Goal: Task Accomplishment & Management: Complete application form

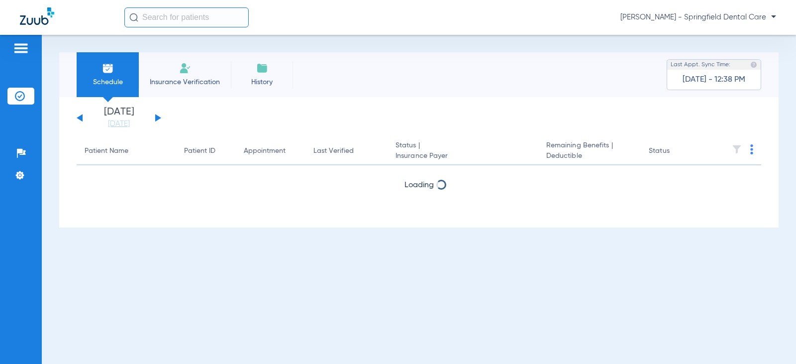
click at [198, 19] on input "text" at bounding box center [186, 17] width 124 height 20
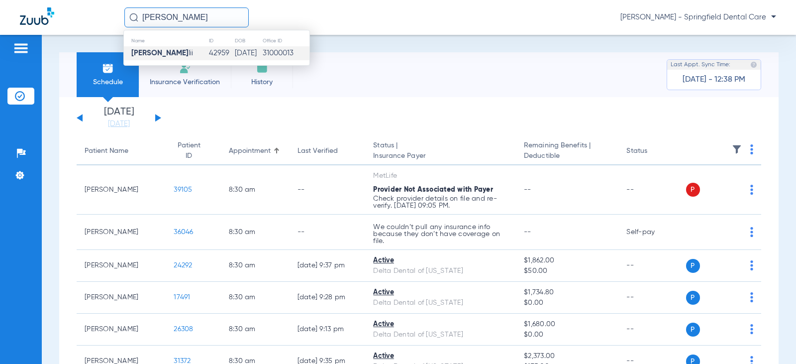
type input "[PERSON_NAME]"
click at [208, 51] on td "42959" at bounding box center [221, 53] width 26 height 14
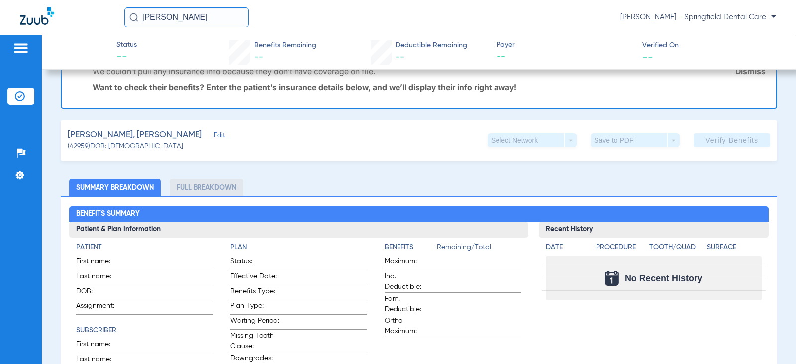
scroll to position [99, 0]
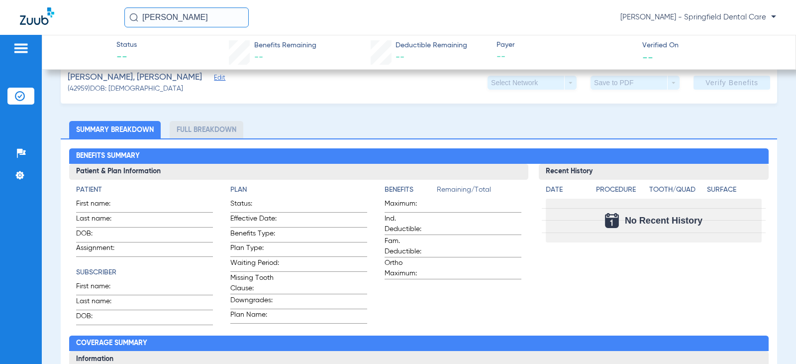
click at [214, 78] on span "Edit" at bounding box center [218, 78] width 9 height 9
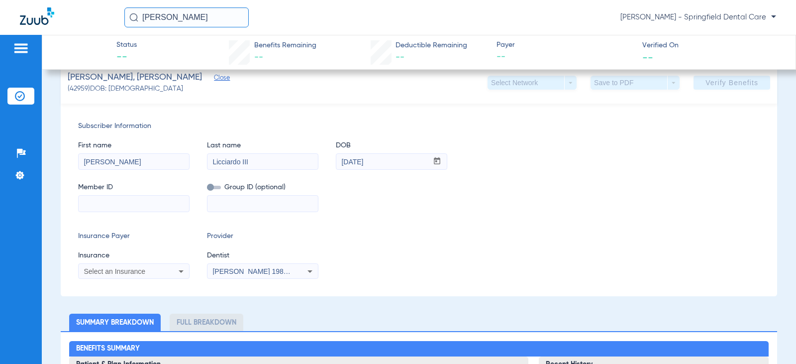
click at [138, 205] on input at bounding box center [134, 203] width 110 height 16
click at [112, 202] on input at bounding box center [134, 203] width 110 height 16
paste input "18663294701"
click at [84, 202] on input "18663294701" at bounding box center [134, 203] width 110 height 16
type input "18663294701"
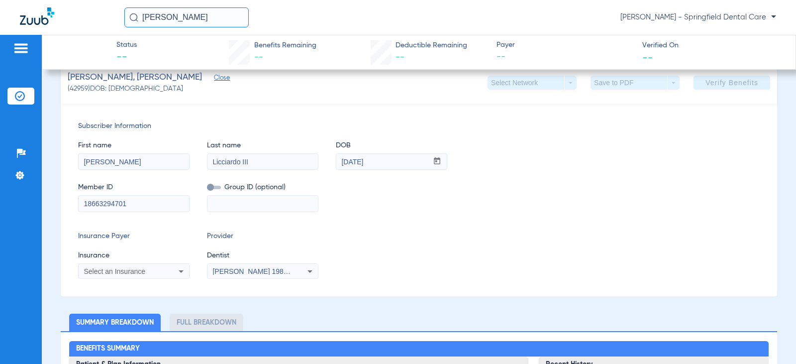
click at [166, 265] on div "Select an Insurance" at bounding box center [134, 271] width 110 height 12
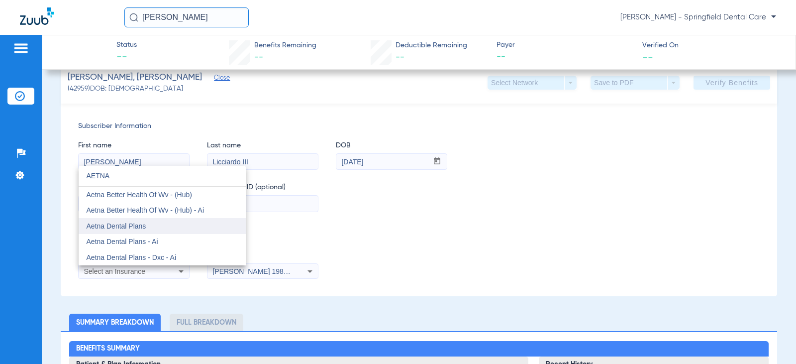
type input "AETNA"
click at [154, 226] on mat-option "Aetna Dental Plans" at bounding box center [162, 226] width 167 height 16
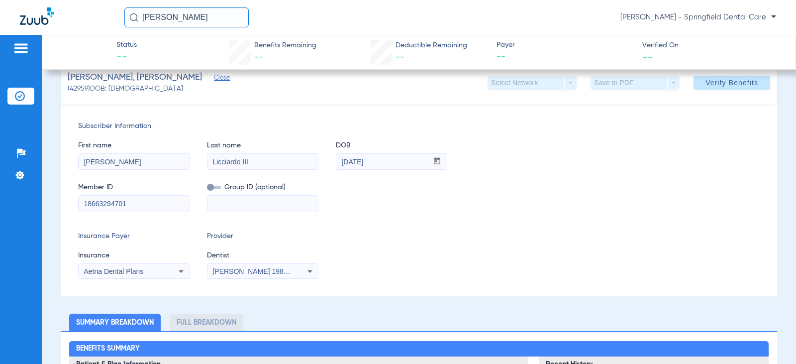
click at [226, 265] on div "[PERSON_NAME] 1982829420" at bounding box center [262, 271] width 110 height 12
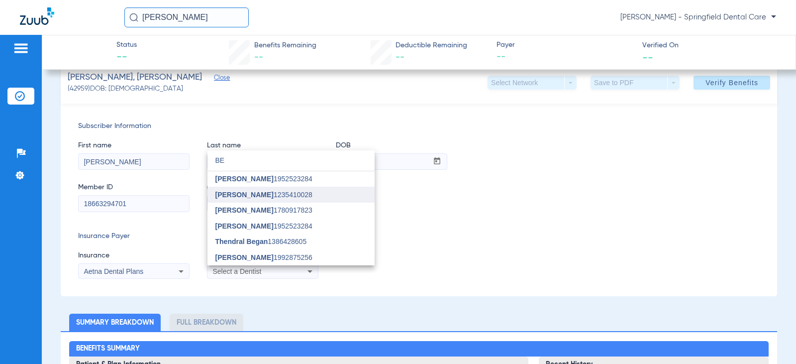
type input "BE"
click at [235, 192] on span "[PERSON_NAME]" at bounding box center [244, 194] width 58 height 8
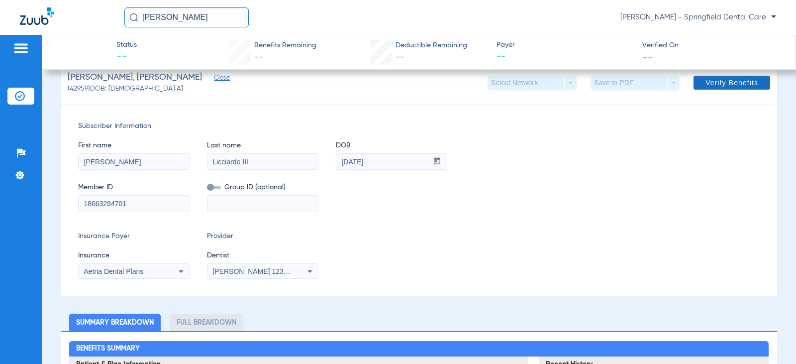
click at [711, 80] on span "Verify Benefits" at bounding box center [731, 83] width 53 height 8
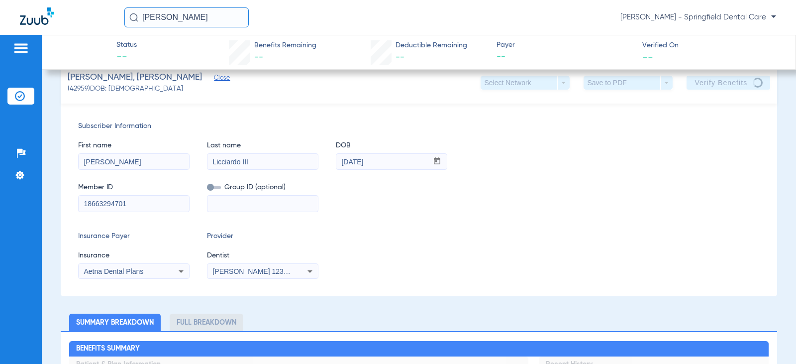
scroll to position [0, 0]
